Goal: Task Accomplishment & Management: Complete application form

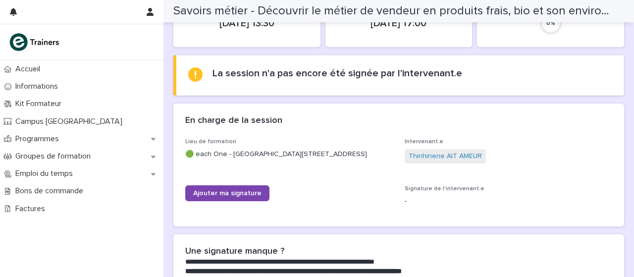
scroll to position [159, 0]
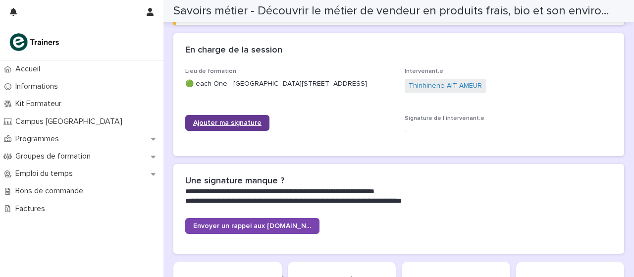
click at [244, 121] on link "Ajouter ma signature" at bounding box center [227, 123] width 84 height 16
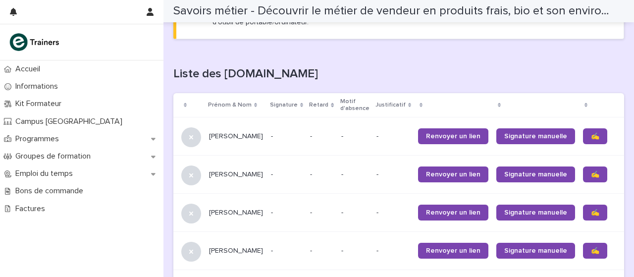
scroll to position [599, 0]
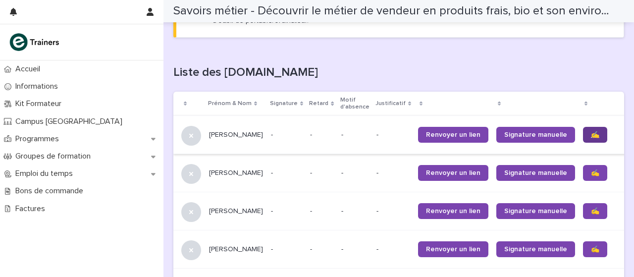
click at [583, 143] on link "✍️" at bounding box center [595, 135] width 24 height 16
click at [583, 219] on link "✍️" at bounding box center [595, 211] width 24 height 16
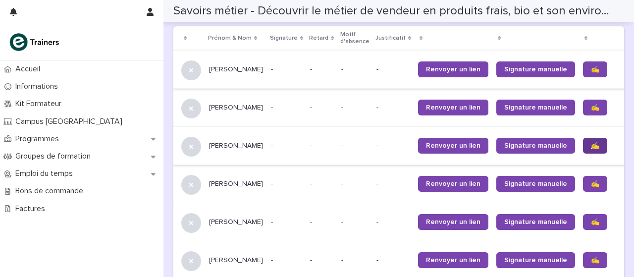
scroll to position [665, 0]
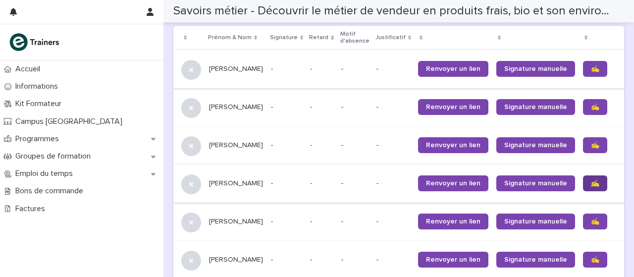
click at [583, 191] on link "✍️" at bounding box center [595, 183] width 24 height 16
click at [591, 225] on font "✍️" at bounding box center [595, 221] width 8 height 7
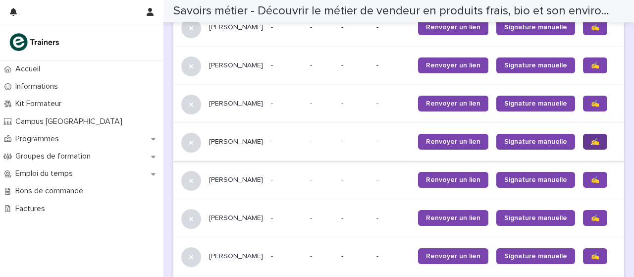
scroll to position [749, 0]
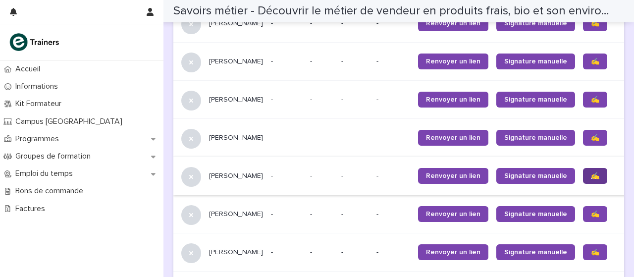
click at [583, 184] on link "✍️" at bounding box center [595, 176] width 24 height 16
click at [591, 217] on font "✍️" at bounding box center [595, 213] width 8 height 7
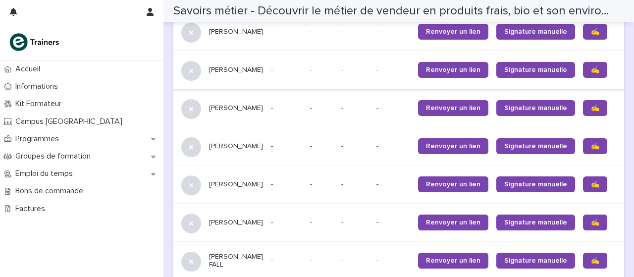
scroll to position [787, 0]
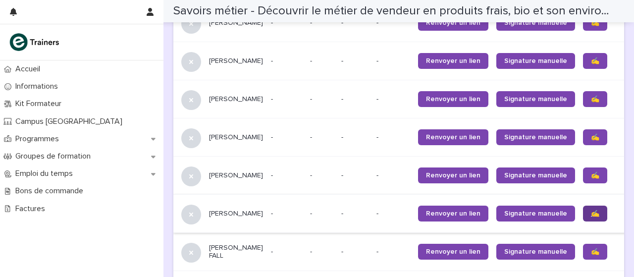
click at [591, 217] on font "✍️" at bounding box center [595, 213] width 8 height 7
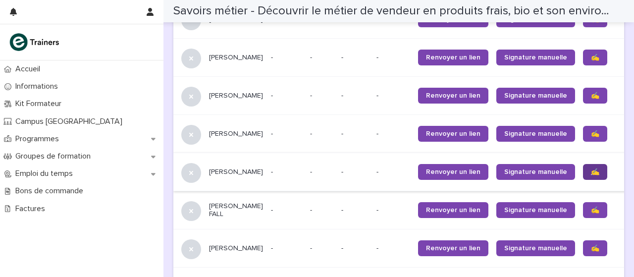
scroll to position [830, 0]
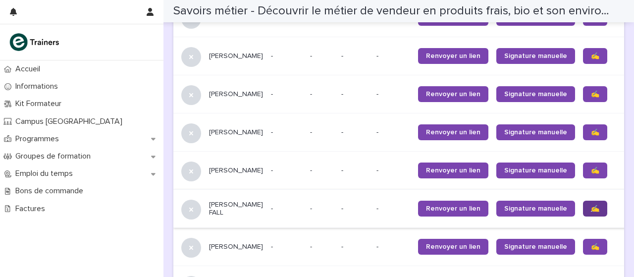
click at [583, 216] on link "✍️" at bounding box center [595, 209] width 24 height 16
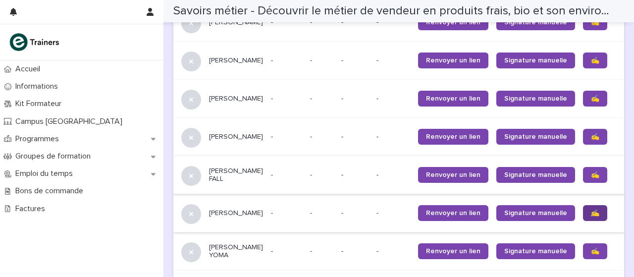
click at [583, 221] on link "✍️" at bounding box center [595, 213] width 24 height 16
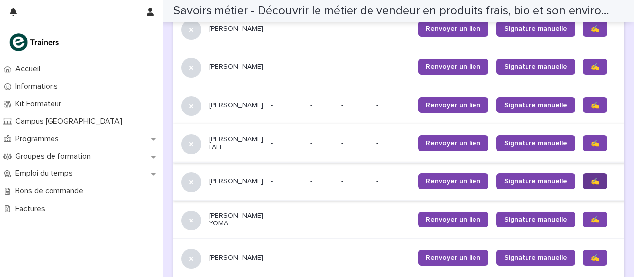
scroll to position [901, 0]
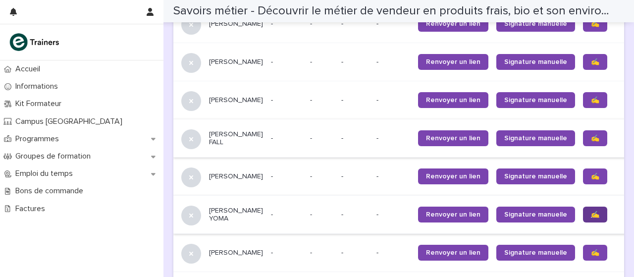
click at [583, 222] on link "✍️" at bounding box center [595, 215] width 24 height 16
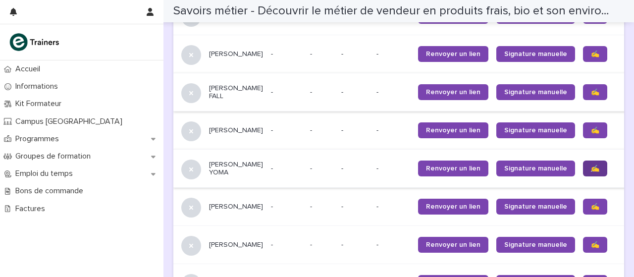
scroll to position [948, 0]
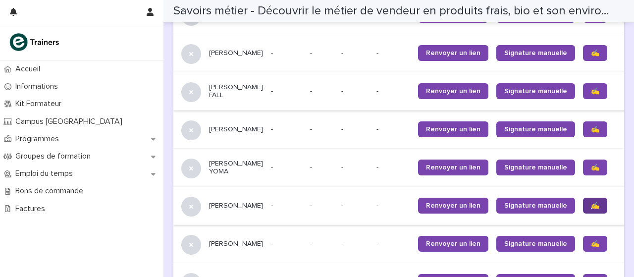
click at [583, 213] on link "✍️" at bounding box center [595, 206] width 24 height 16
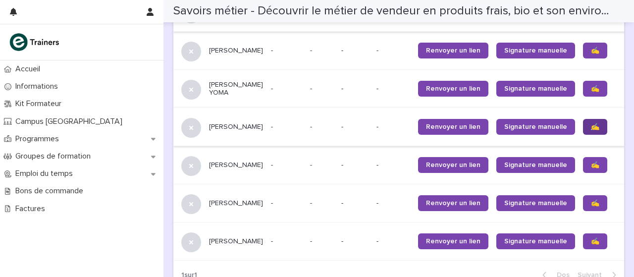
scroll to position [1033, 0]
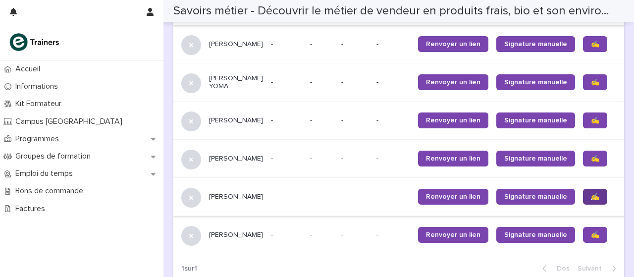
click at [583, 205] on link "✍️" at bounding box center [595, 197] width 24 height 16
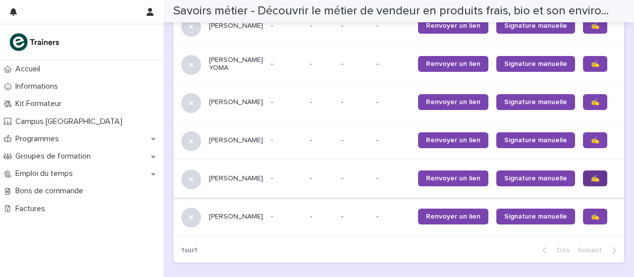
scroll to position [1055, 0]
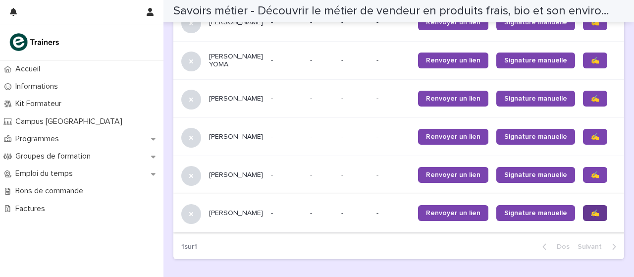
click at [583, 221] on link "✍️" at bounding box center [595, 213] width 24 height 16
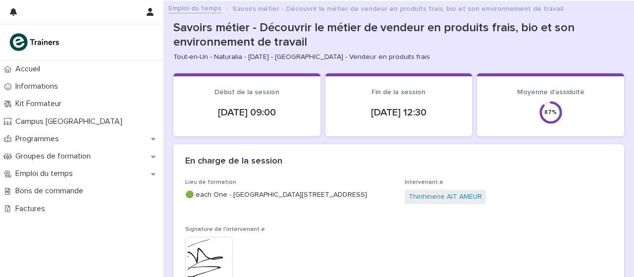
click at [381, 120] on div "18/08/2025 12:30" at bounding box center [398, 113] width 123 height 24
click at [393, 109] on font "18/08/2025 12:30" at bounding box center [398, 112] width 55 height 10
click at [396, 107] on font "18/08/2025 12:30" at bounding box center [398, 112] width 55 height 10
click at [252, 108] on font "18/08/2025 09:00" at bounding box center [247, 112] width 58 height 10
click at [394, 127] on section "Fin de la session 18/08/2025 12:30" at bounding box center [398, 104] width 147 height 63
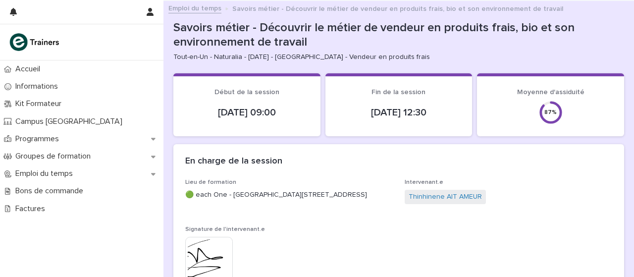
click at [263, 108] on font "18/08/2025 09:00" at bounding box center [247, 112] width 58 height 10
click at [380, 118] on div "18/08/2025 12:30" at bounding box center [398, 113] width 123 height 24
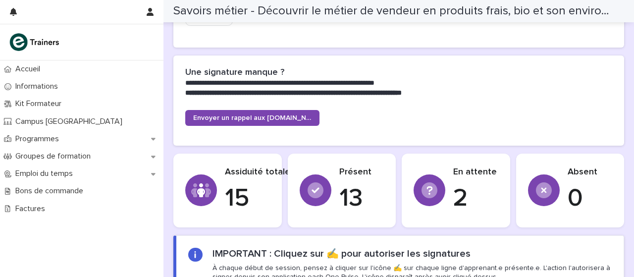
scroll to position [258, 0]
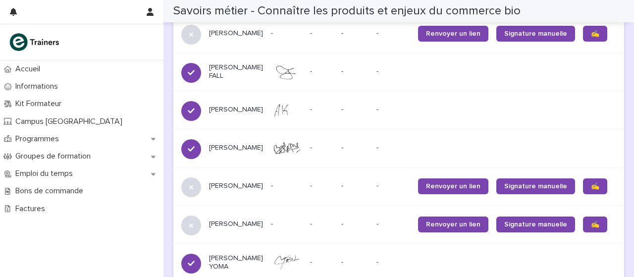
scroll to position [936, 0]
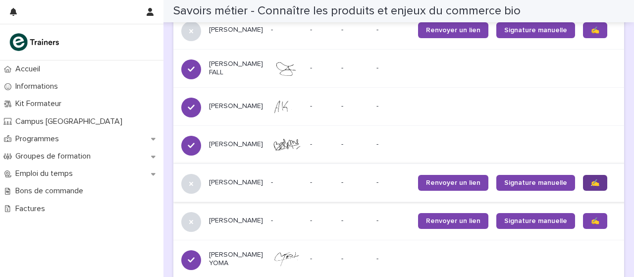
click at [583, 191] on link "✍️" at bounding box center [595, 183] width 24 height 16
click at [583, 228] on link "✍️" at bounding box center [595, 221] width 24 height 16
